Goal: Task Accomplishment & Management: Manage account settings

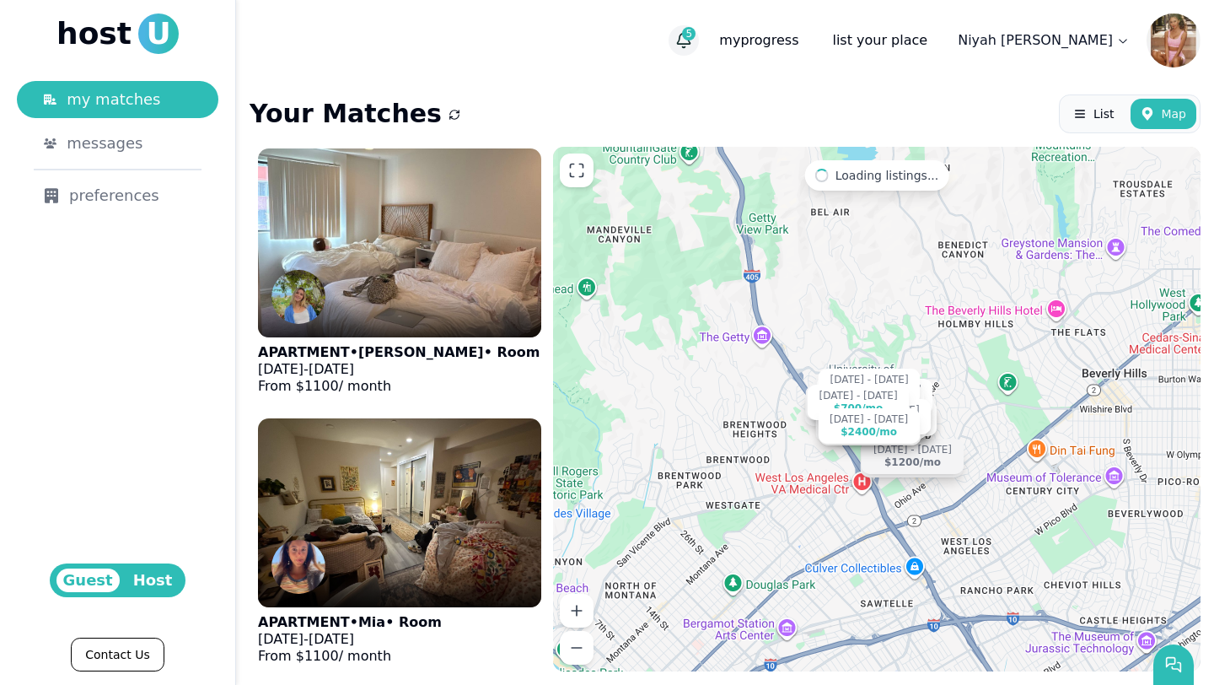
click at [696, 32] on span "5" at bounding box center [688, 33] width 13 height 13
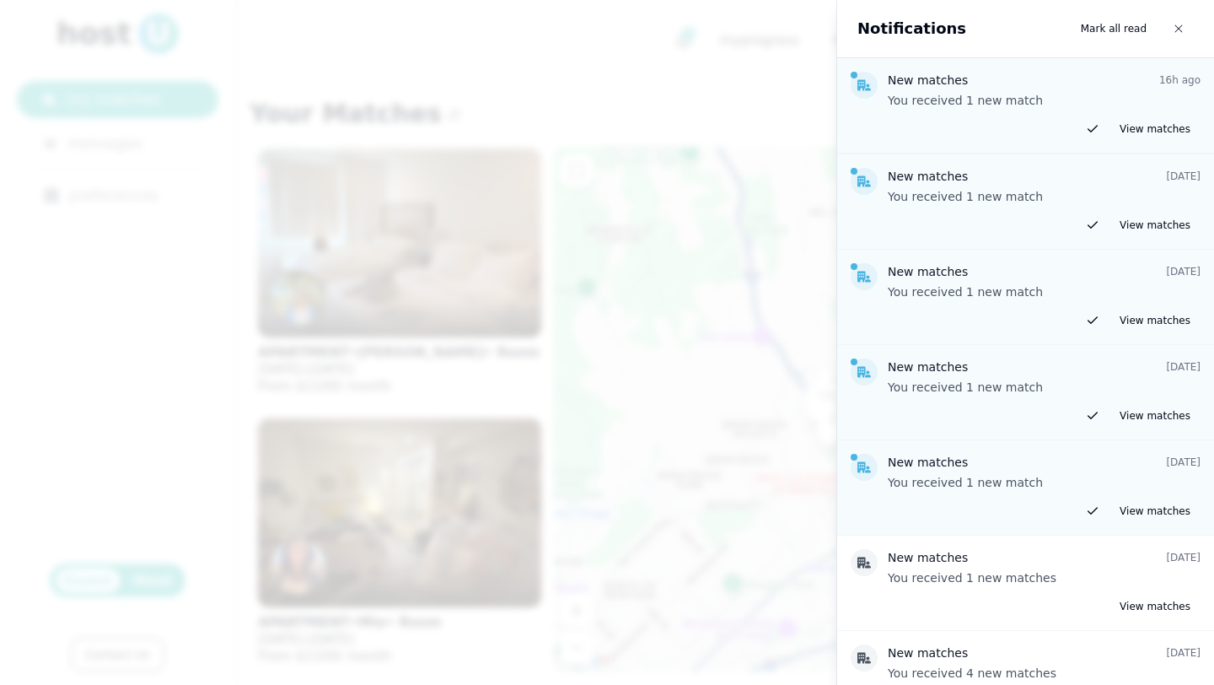
click at [722, 78] on div at bounding box center [607, 342] width 1214 height 685
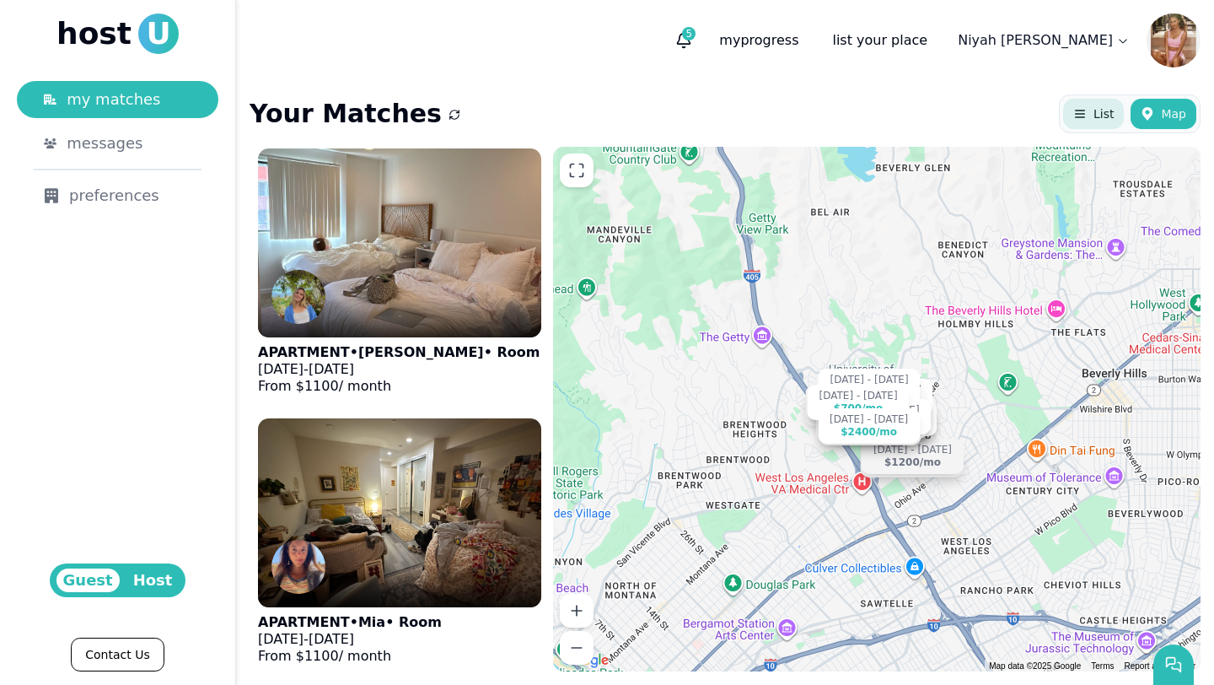
click at [1079, 126] on button "List" at bounding box center [1093, 114] width 61 height 30
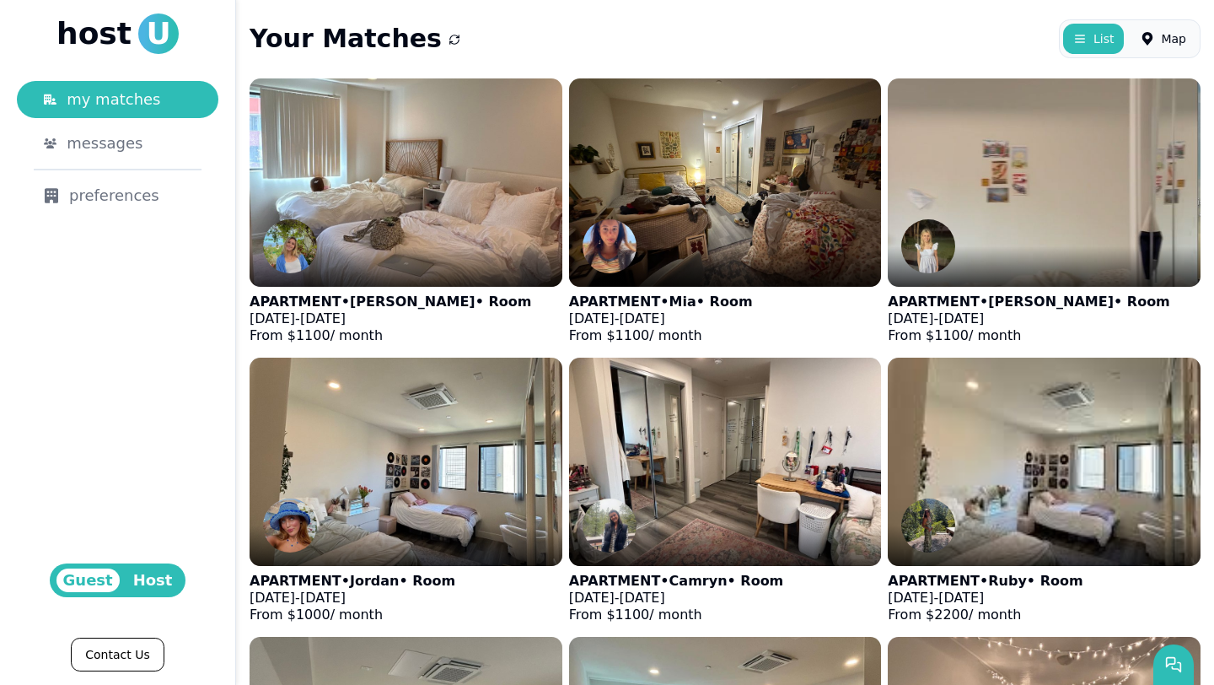
scroll to position [78, 0]
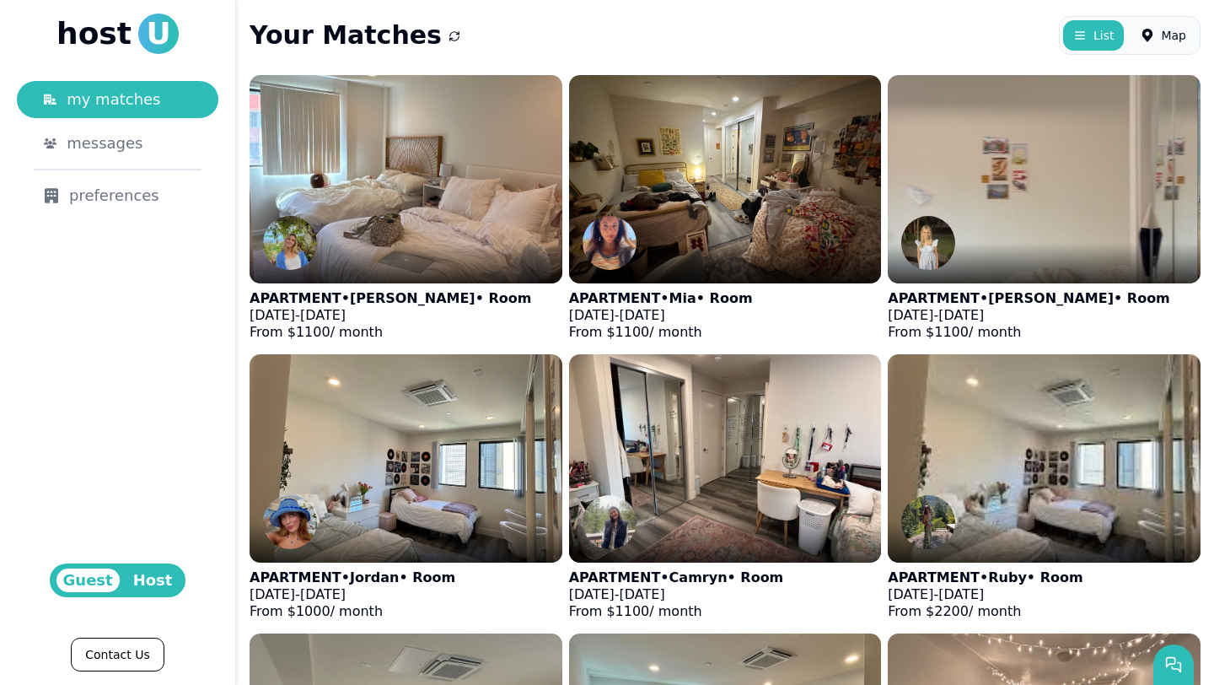
click at [153, 586] on span "Host" at bounding box center [152, 580] width 53 height 24
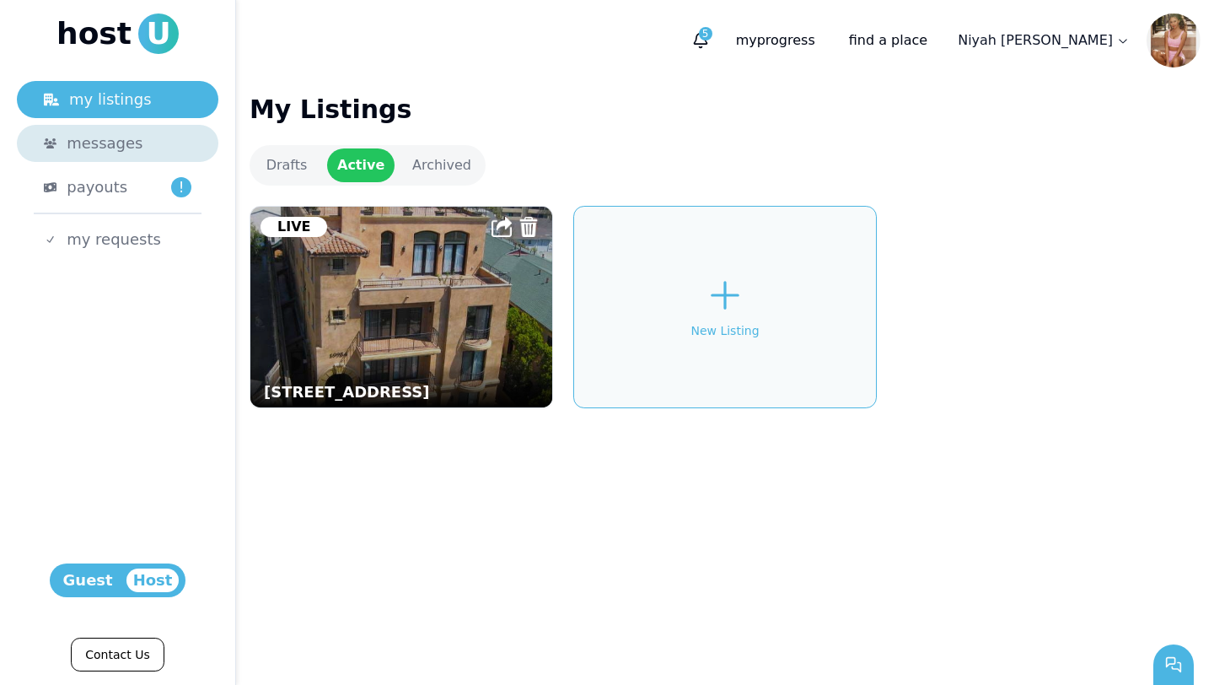
click at [121, 153] on span "messages" at bounding box center [105, 144] width 76 height 24
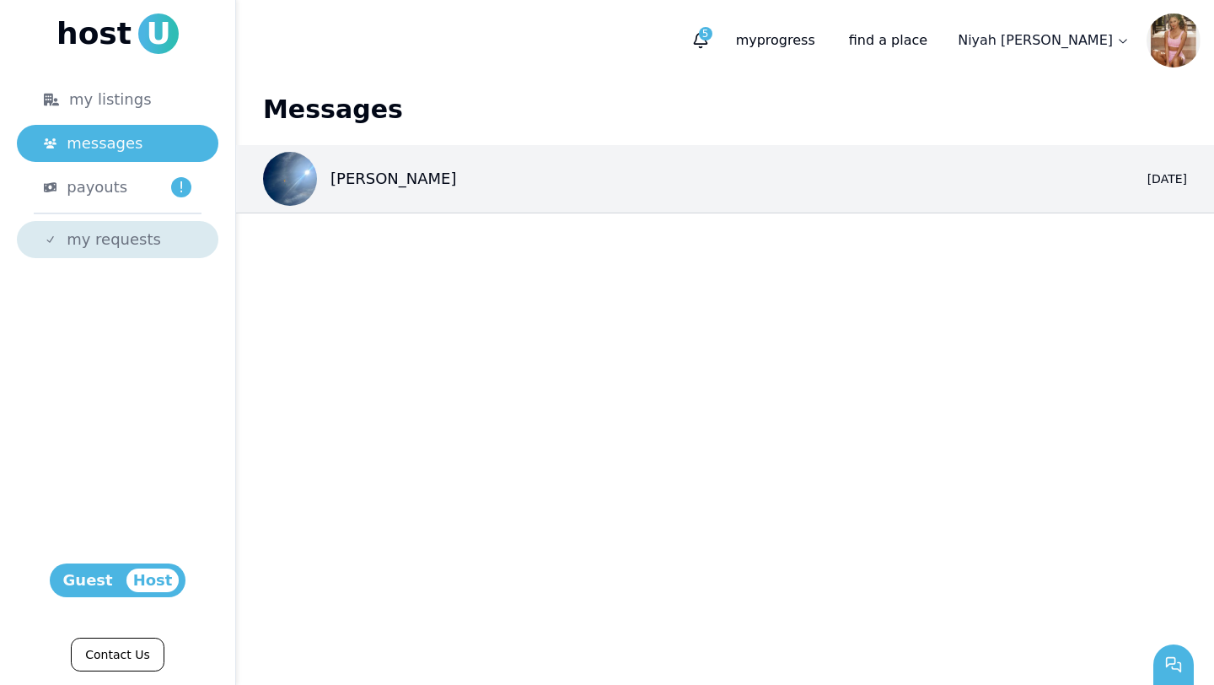
click at [131, 239] on span "my requests" at bounding box center [114, 240] width 94 height 24
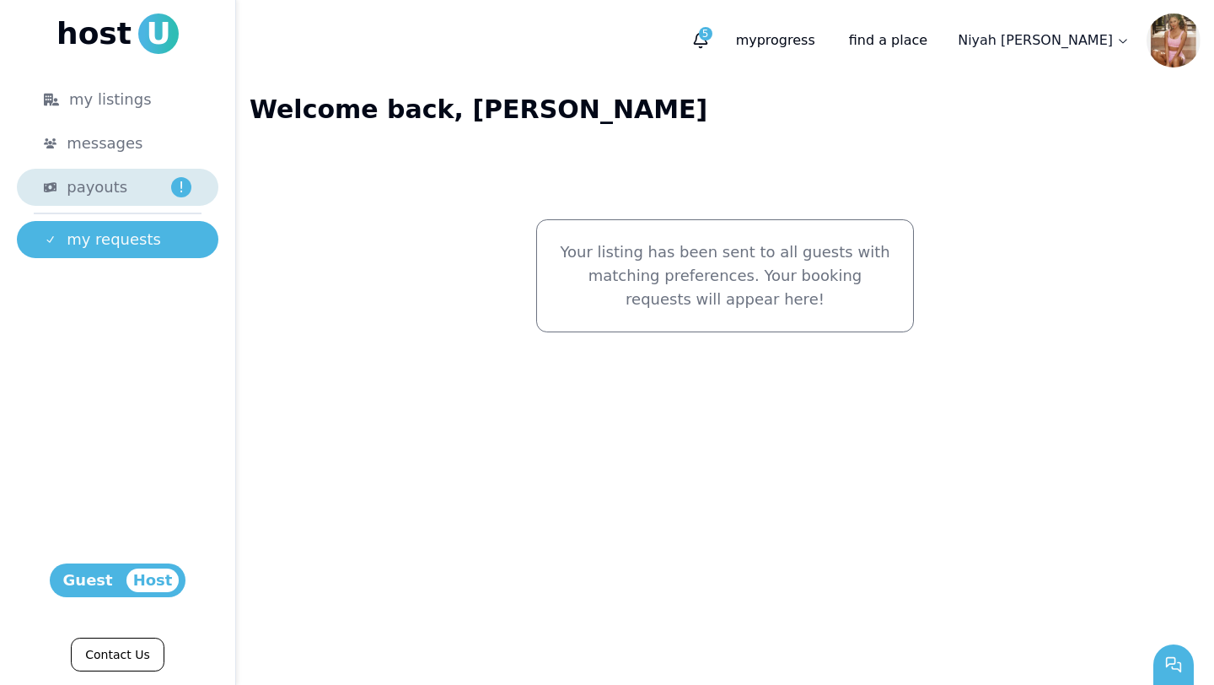
click at [131, 184] on div "payouts !" at bounding box center [129, 187] width 125 height 24
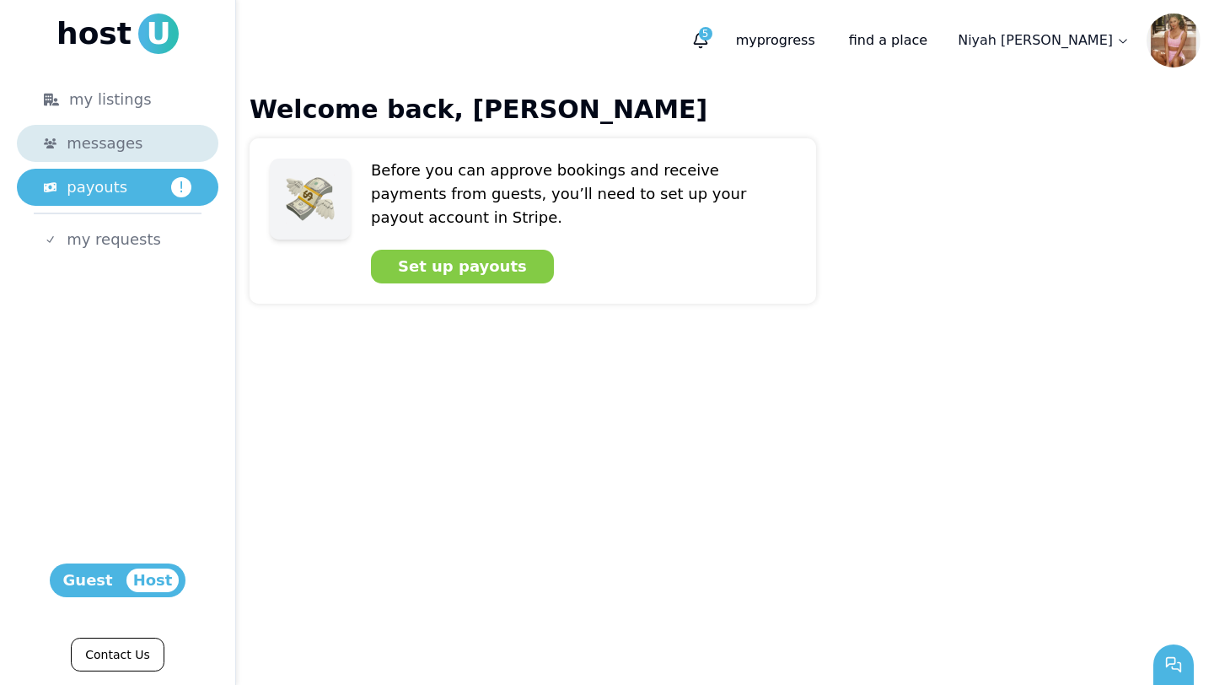
click at [130, 150] on span "messages" at bounding box center [105, 144] width 76 height 24
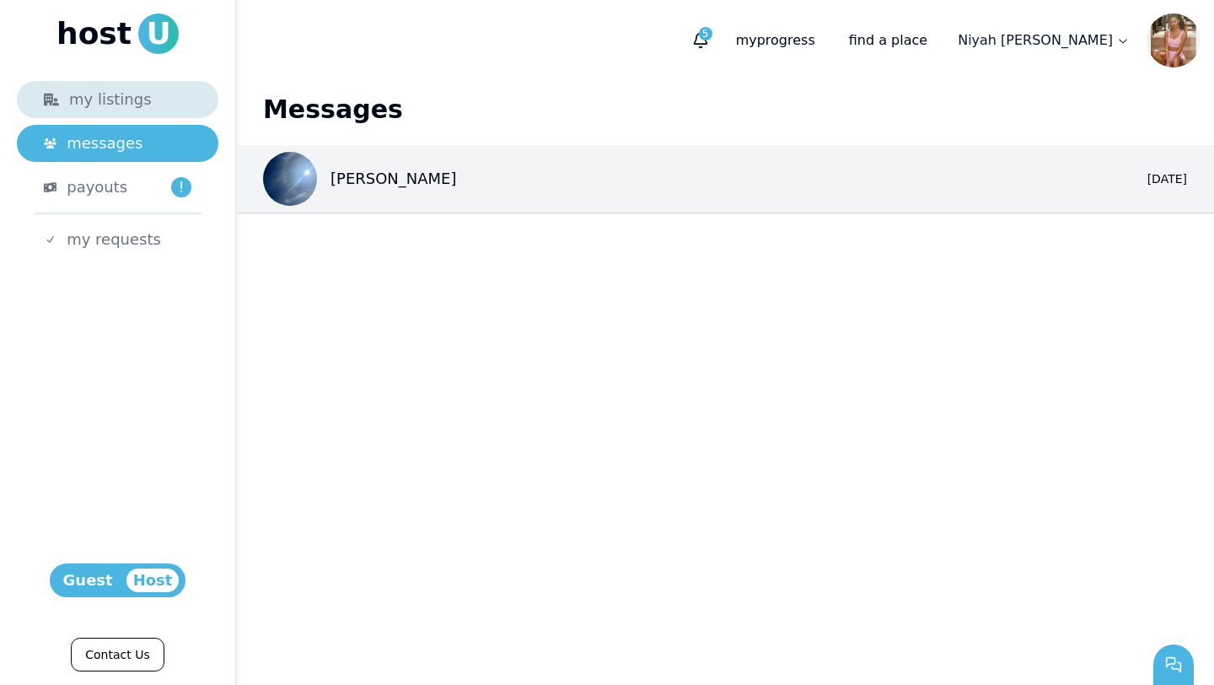
click at [121, 92] on div "my listings" at bounding box center [118, 100] width 148 height 24
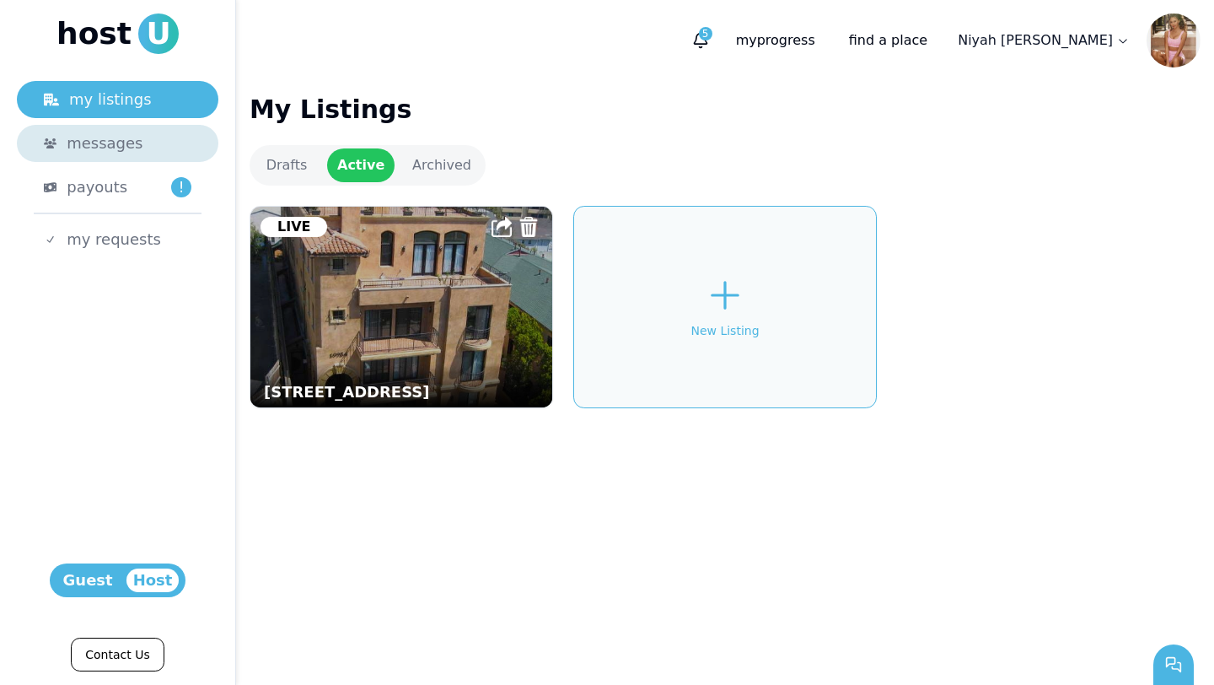
click at [132, 137] on span "messages" at bounding box center [105, 144] width 76 height 24
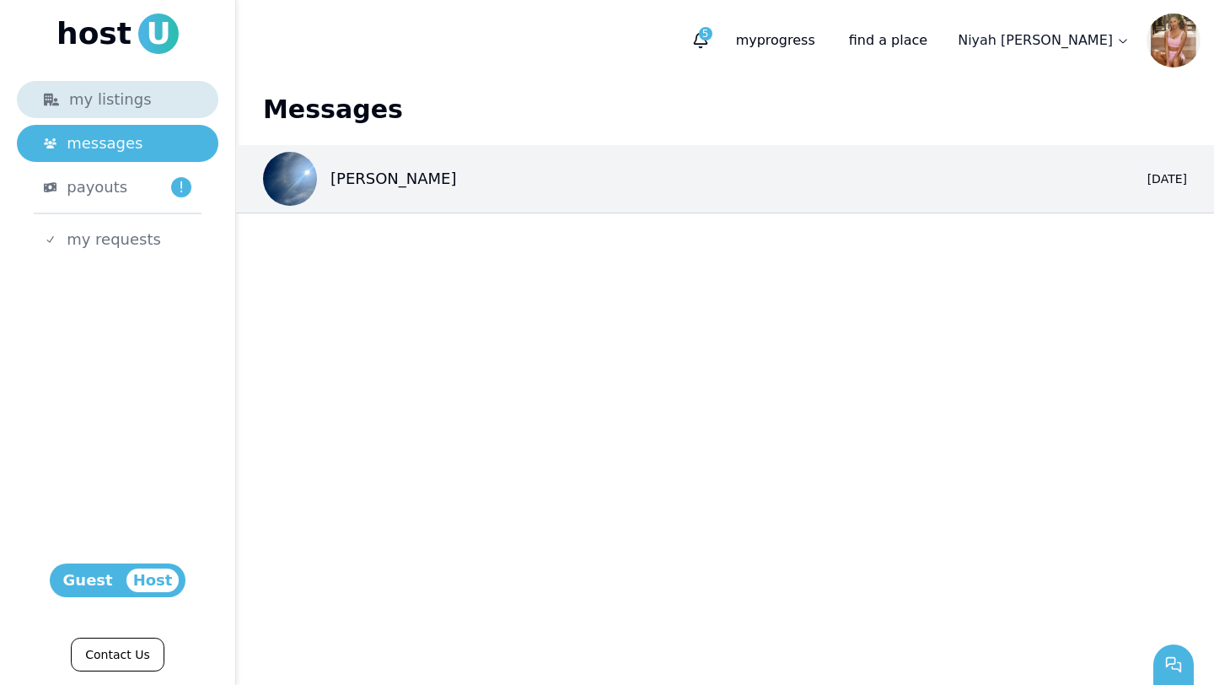
click at [139, 101] on div "my listings" at bounding box center [118, 100] width 148 height 24
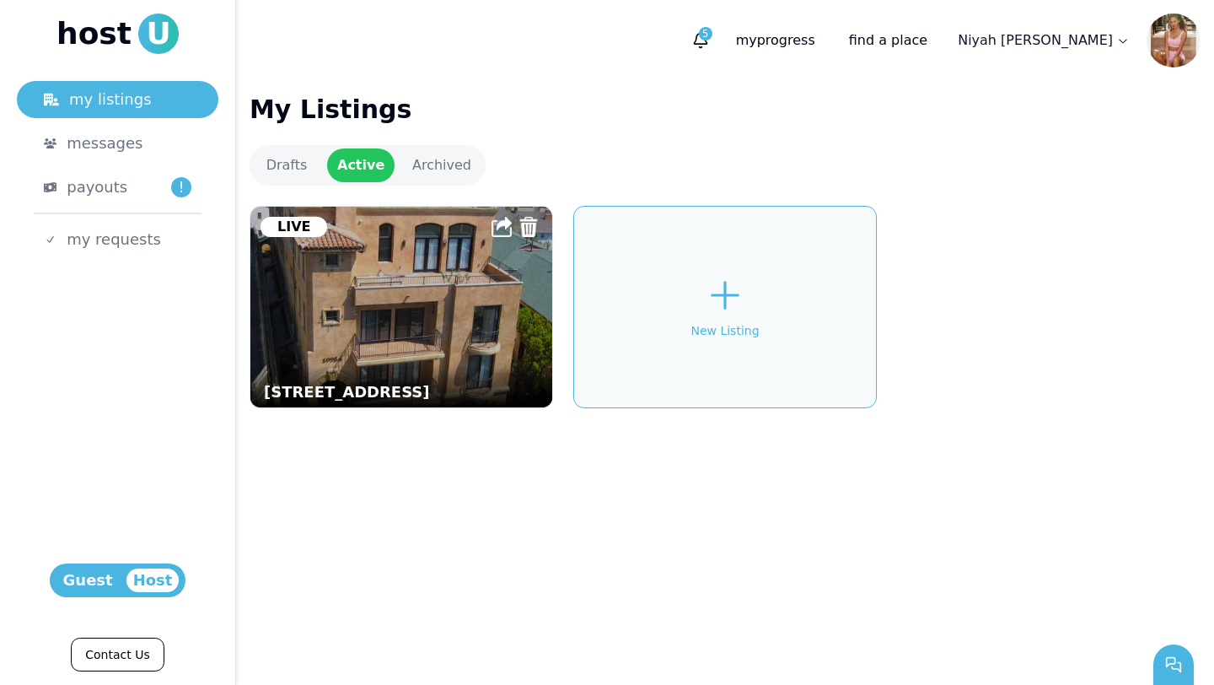
click at [422, 363] on figcaption "[STREET_ADDRESS]" at bounding box center [401, 385] width 302 height 44
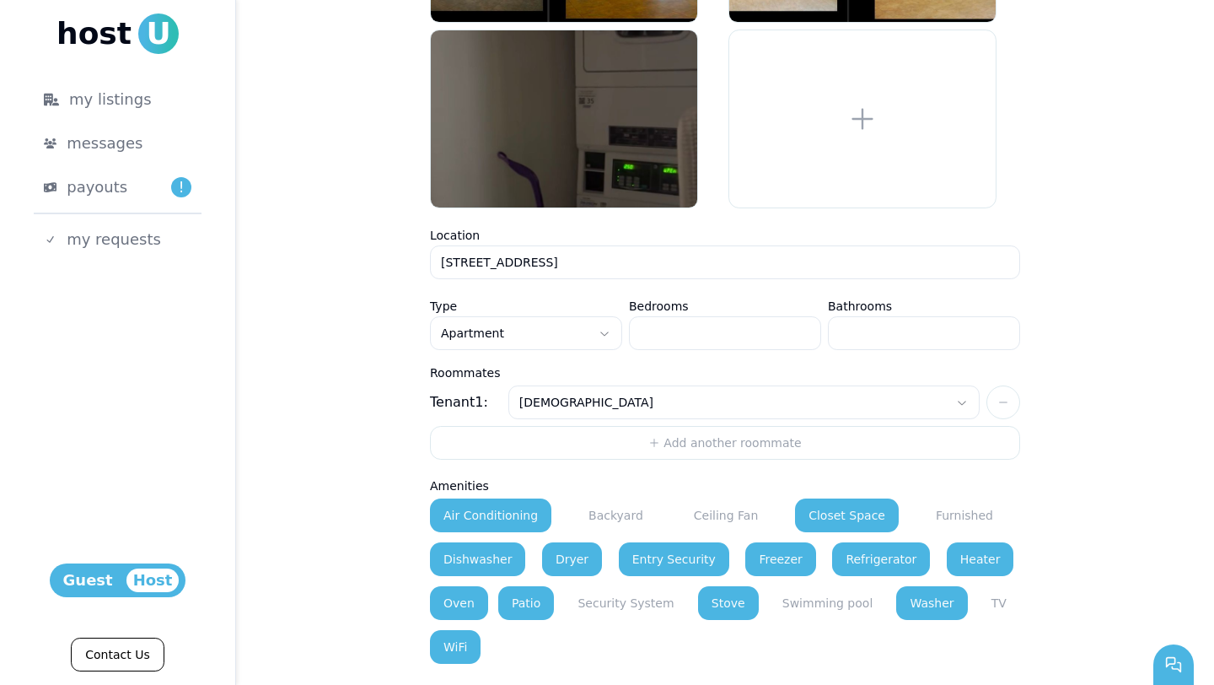
scroll to position [1417, 0]
